Goal: Entertainment & Leisure: Consume media (video, audio)

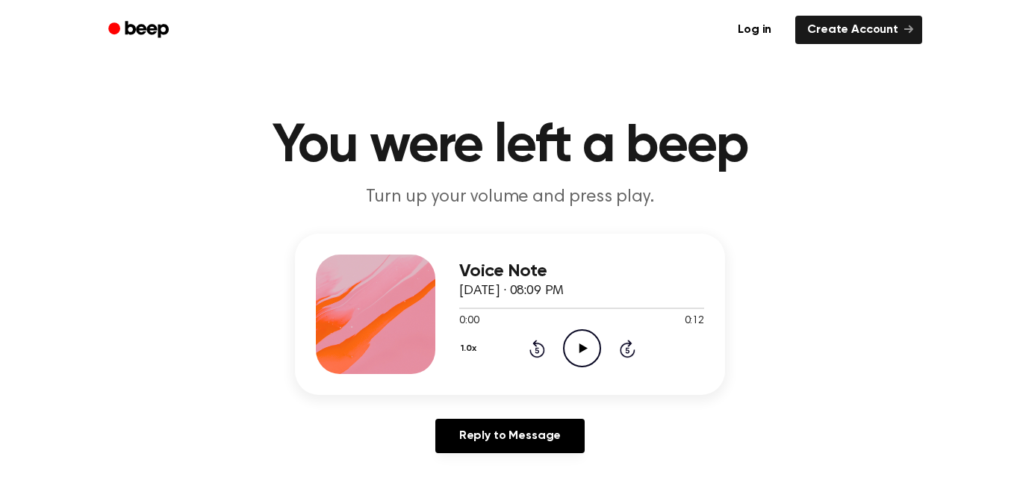
click at [577, 359] on icon "Play Audio" at bounding box center [582, 348] width 38 height 38
click at [589, 356] on icon "Play Audio" at bounding box center [582, 348] width 38 height 38
click at [583, 350] on icon "Pause Audio" at bounding box center [582, 348] width 38 height 38
click at [576, 341] on icon "Play Audio" at bounding box center [582, 348] width 38 height 38
click at [591, 353] on icon "Pause Audio" at bounding box center [582, 348] width 38 height 38
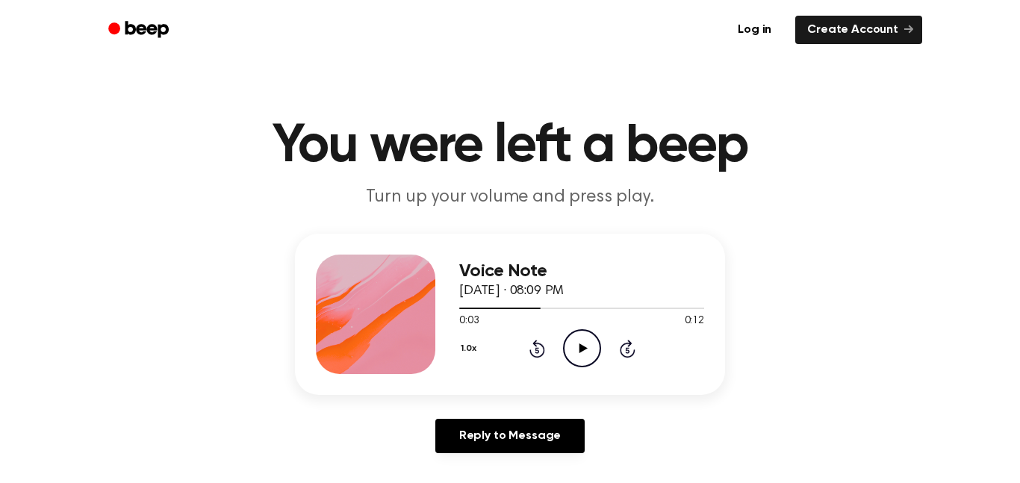
click at [580, 359] on icon "Play Audio" at bounding box center [582, 348] width 38 height 38
click at [587, 352] on icon "Pause Audio" at bounding box center [582, 348] width 38 height 38
click at [579, 338] on icon "Play Audio" at bounding box center [582, 348] width 38 height 38
click at [574, 343] on icon "Pause Audio" at bounding box center [582, 348] width 38 height 38
click at [574, 343] on icon "Play Audio" at bounding box center [582, 348] width 38 height 38
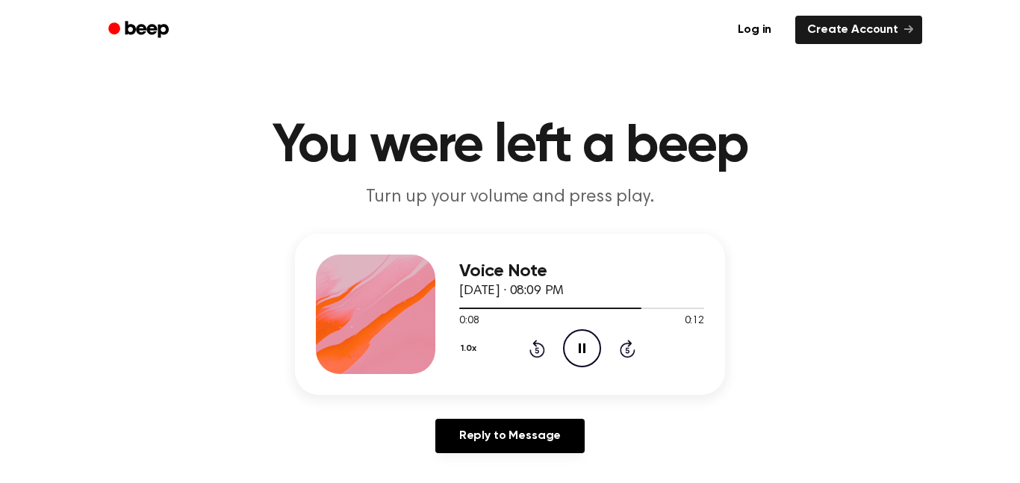
click at [575, 343] on icon "Pause Audio" at bounding box center [582, 348] width 38 height 38
click at [575, 343] on icon "Play Audio" at bounding box center [582, 348] width 38 height 38
click at [575, 343] on icon "Pause Audio" at bounding box center [582, 348] width 38 height 38
click at [576, 344] on icon "Play Audio" at bounding box center [582, 348] width 38 height 38
click at [576, 346] on icon "Play Audio" at bounding box center [582, 348] width 38 height 38
